Goal: Find specific page/section: Find specific page/section

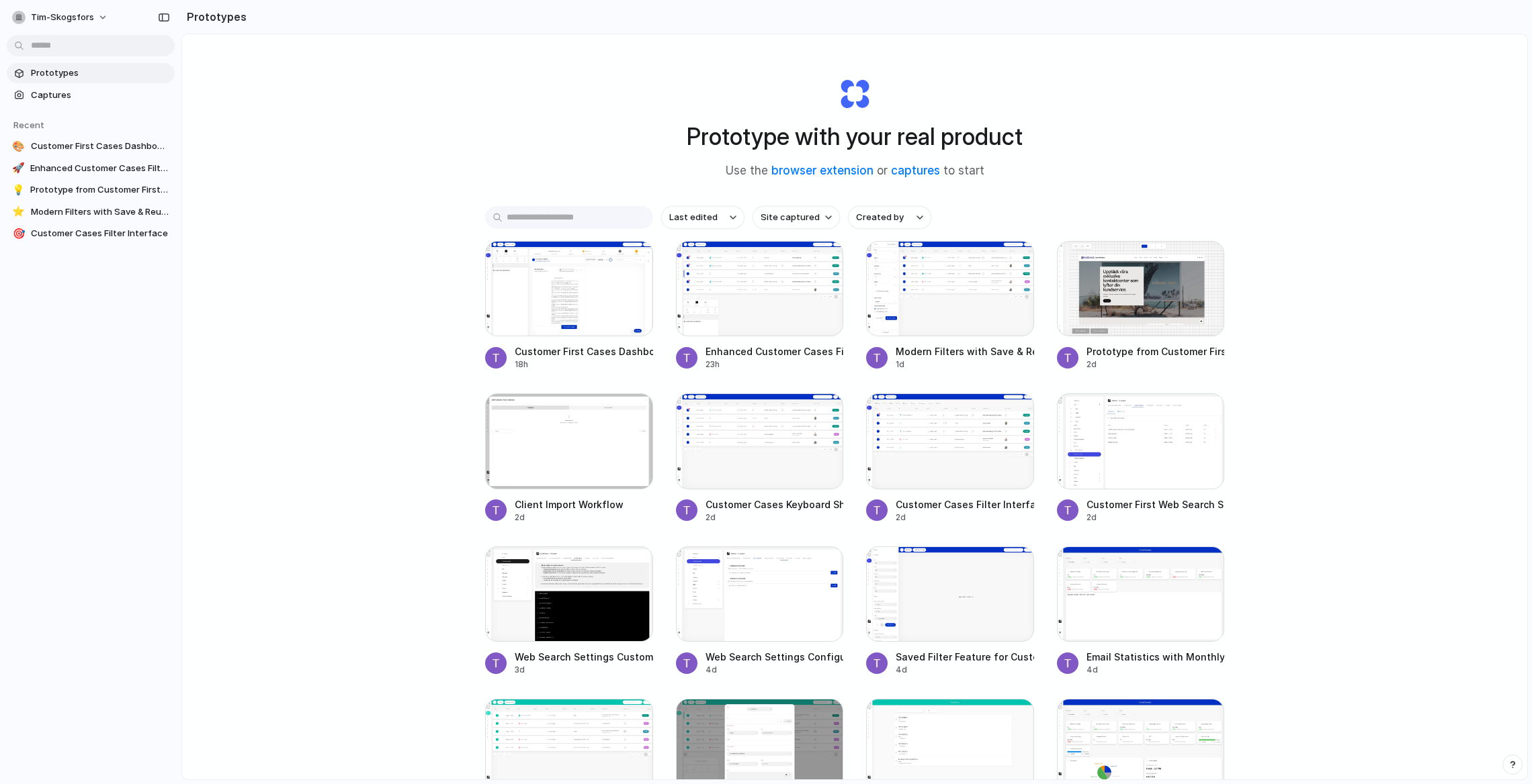
click at [49, 71] on span "Prototypes" at bounding box center [100, 72] width 139 height 13
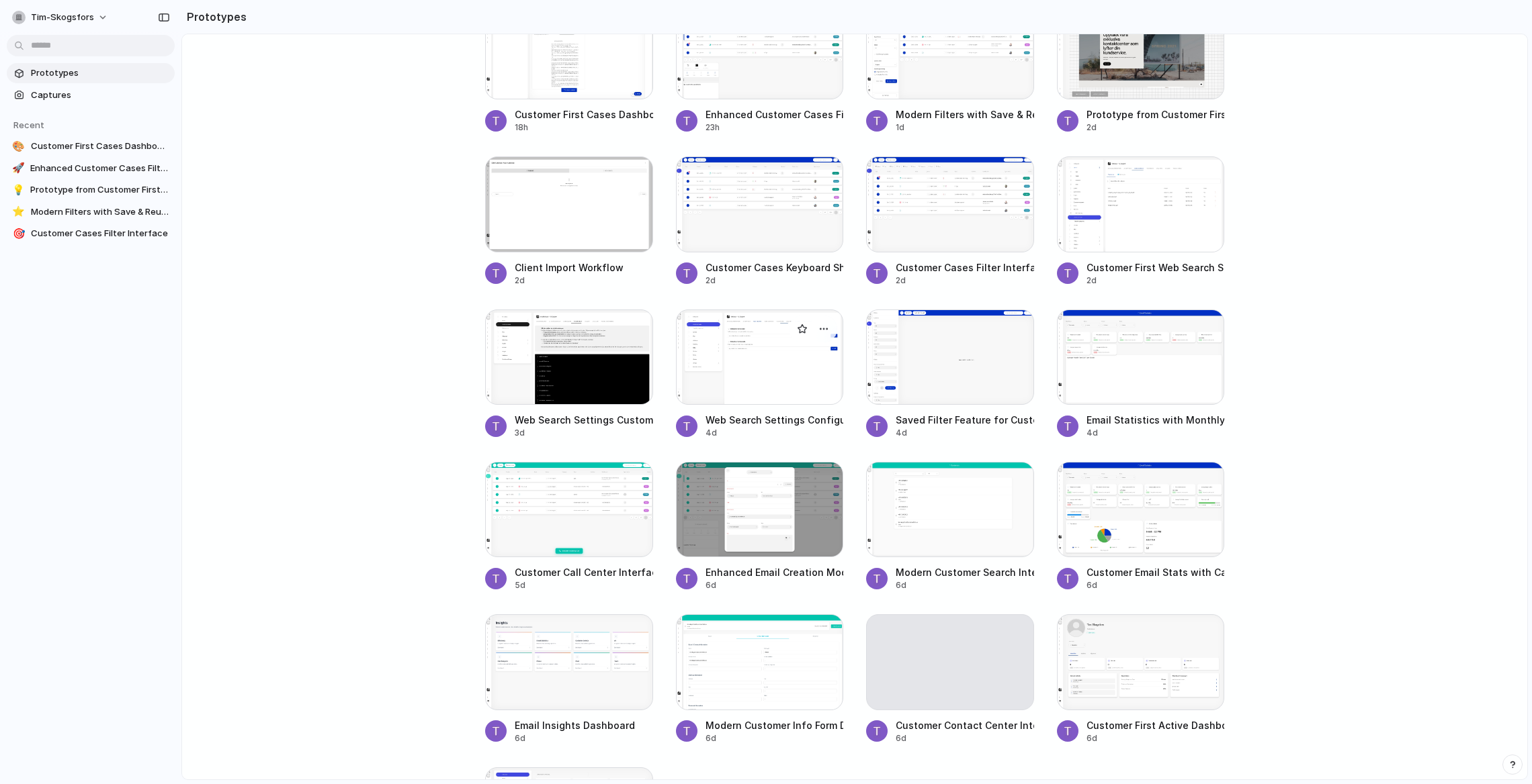
scroll to position [242, 0]
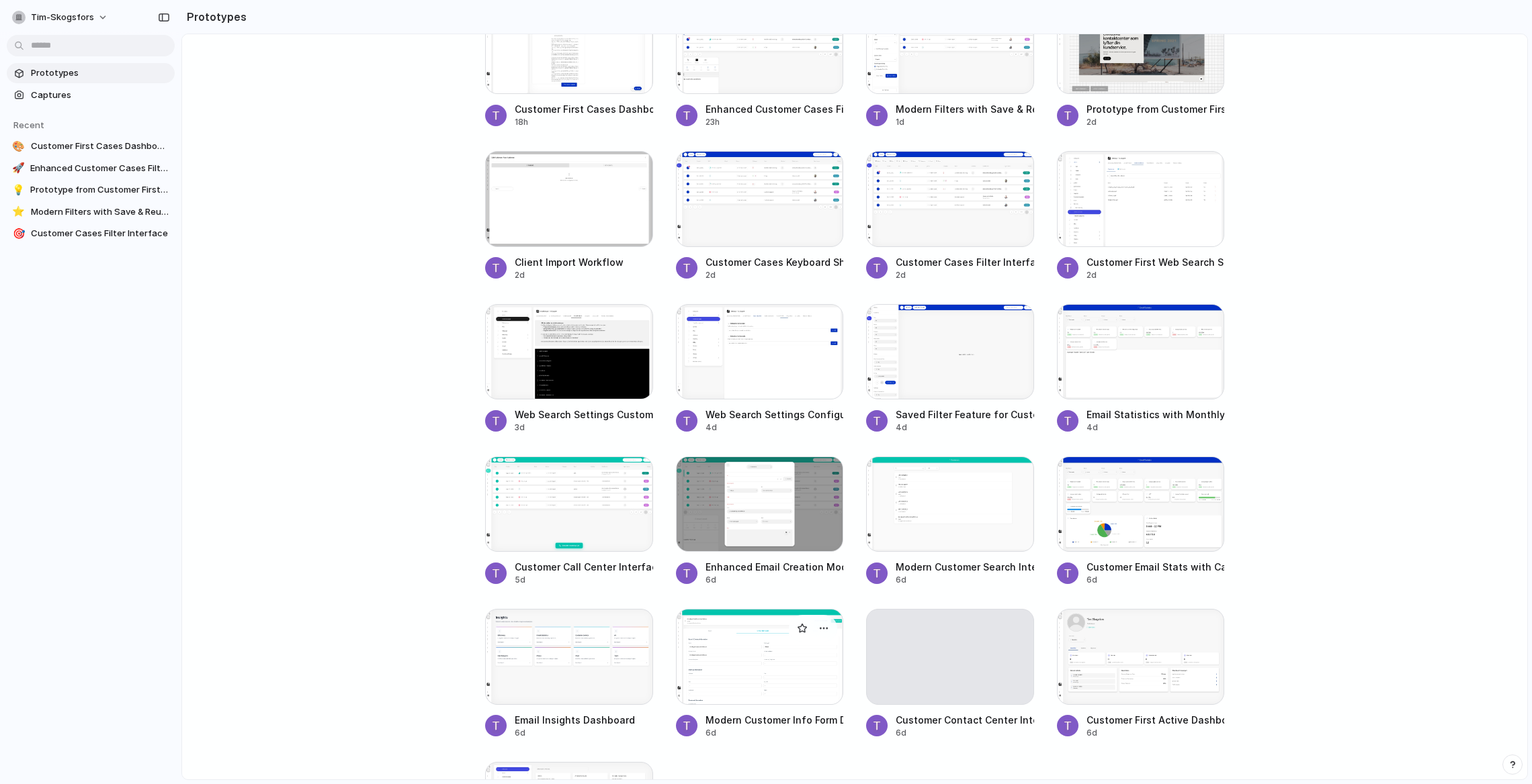
click at [758, 677] on div at bounding box center [760, 656] width 168 height 96
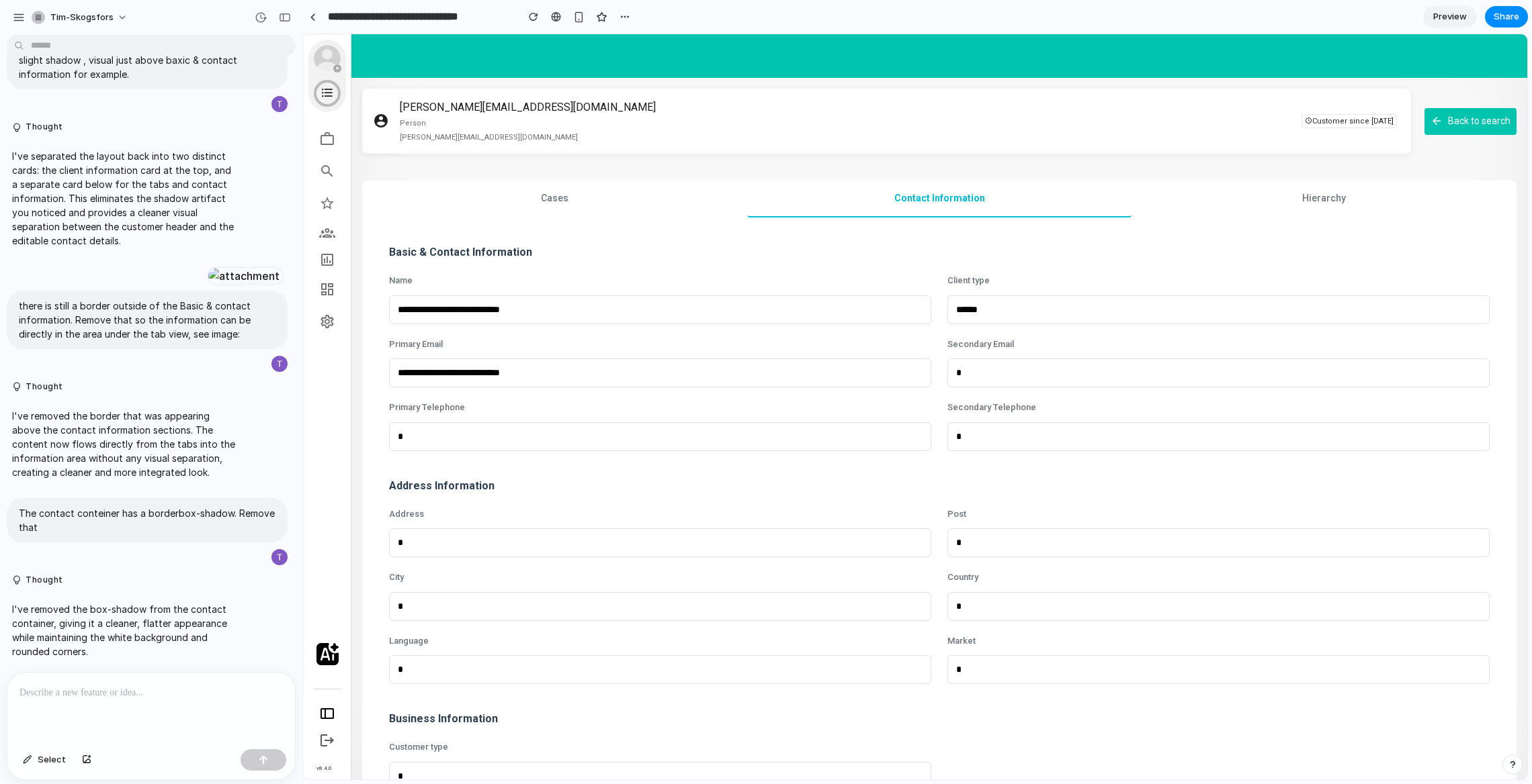
click at [536, 206] on button "Cases" at bounding box center [554, 198] width 385 height 37
click at [1262, 193] on button "Hierarchy" at bounding box center [1324, 198] width 385 height 37
